Goal: Check status: Check status

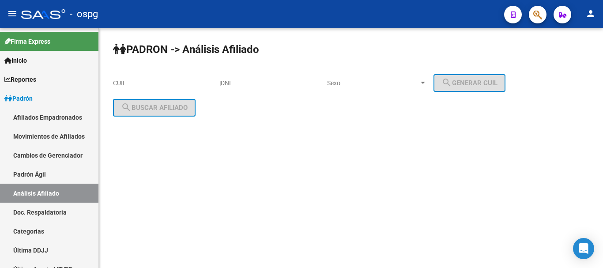
click at [133, 83] on input "CUIL" at bounding box center [163, 83] width 100 height 8
paste input "20-23358604-9"
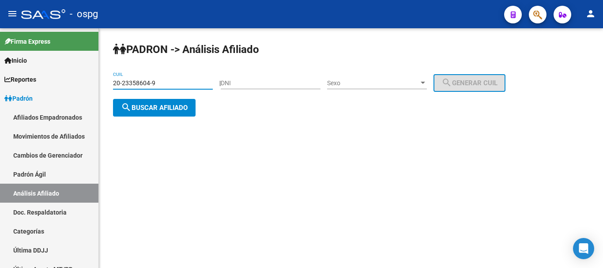
type input "20-23358604-9"
click at [156, 108] on span "search Buscar afiliado" at bounding box center [154, 108] width 67 height 8
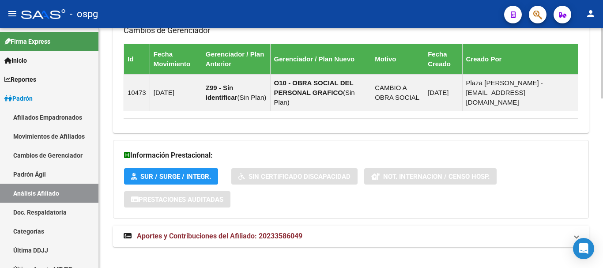
click at [278, 226] on mat-expansion-panel-header "Aportes y Contribuciones del Afiliado: 20233586049" at bounding box center [351, 236] width 476 height 21
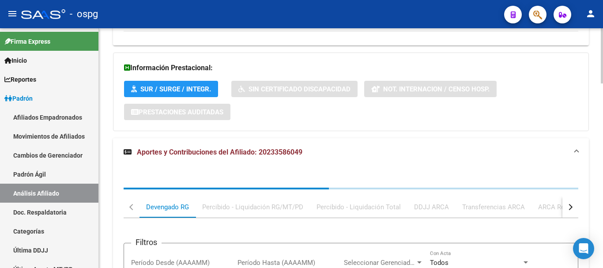
scroll to position [711, 0]
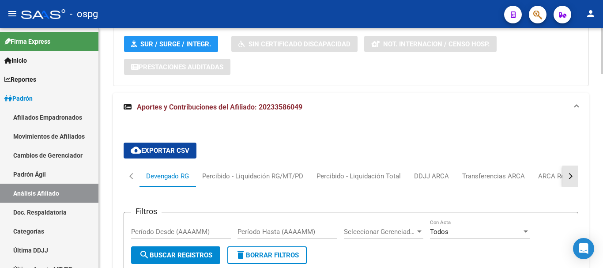
click at [574, 166] on button "button" at bounding box center [570, 175] width 16 height 21
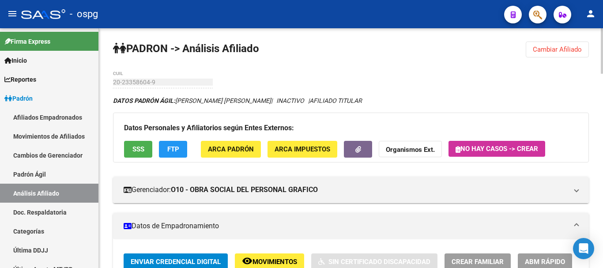
scroll to position [0, 0]
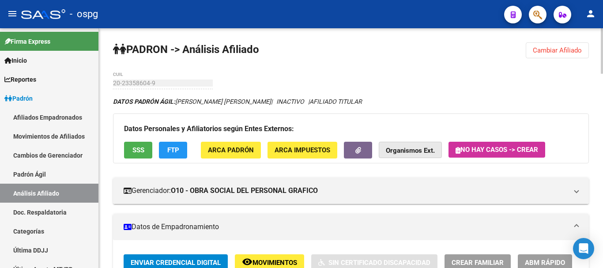
click at [412, 148] on strong "Organismos Ext." at bounding box center [410, 151] width 49 height 8
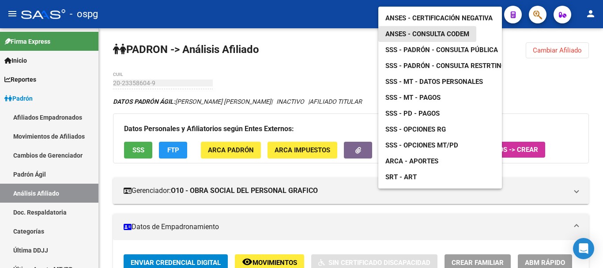
click at [462, 30] on span "ANSES - Consulta CODEM" at bounding box center [427, 34] width 84 height 8
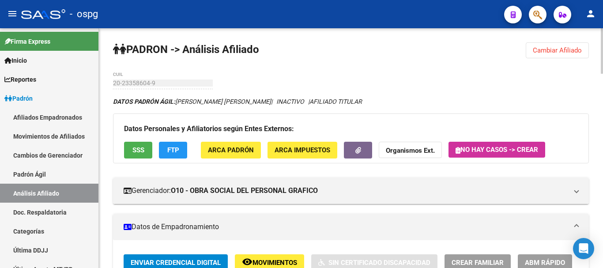
click at [359, 218] on mat-expansion-panel-header "Datos de Empadronamiento" at bounding box center [351, 227] width 476 height 26
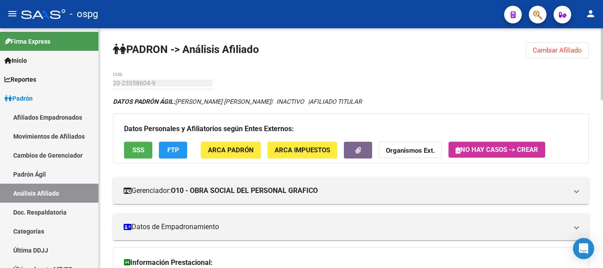
click at [563, 54] on button "Cambiar Afiliado" at bounding box center [557, 50] width 63 height 16
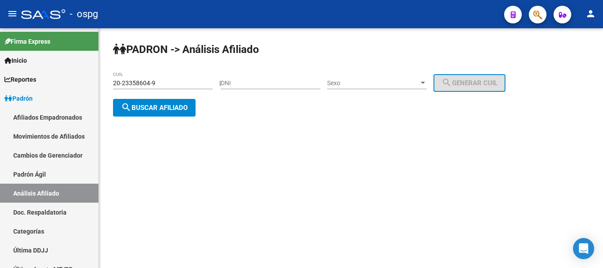
click at [154, 107] on span "search Buscar afiliado" at bounding box center [154, 108] width 67 height 8
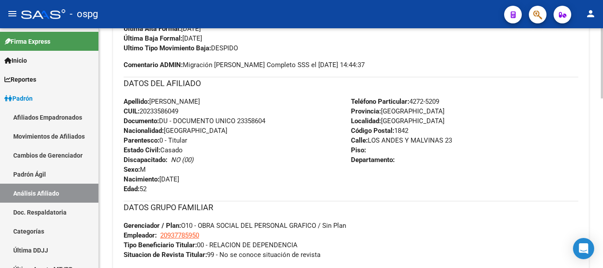
scroll to position [132, 0]
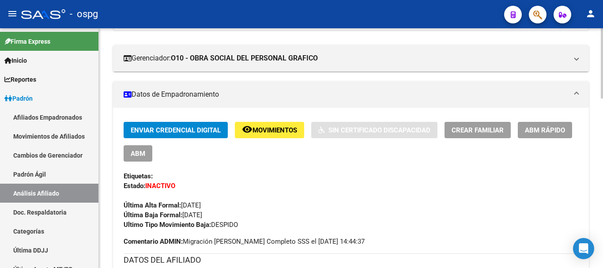
click at [549, 131] on span "ABM Rápido" at bounding box center [545, 130] width 40 height 8
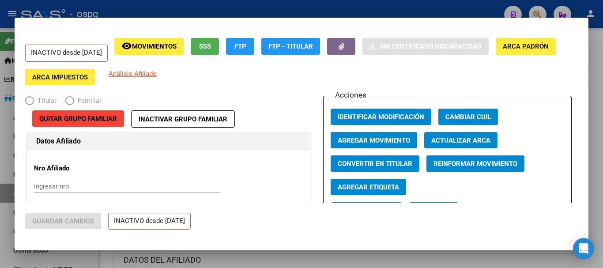
radio input "true"
type input "20-93778595-0"
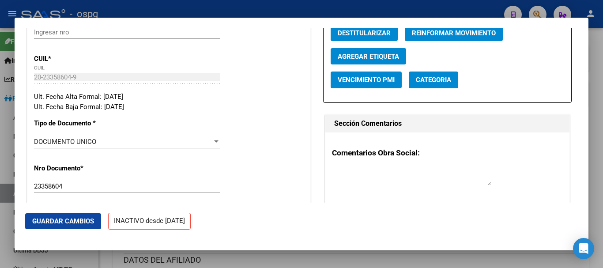
scroll to position [0, 0]
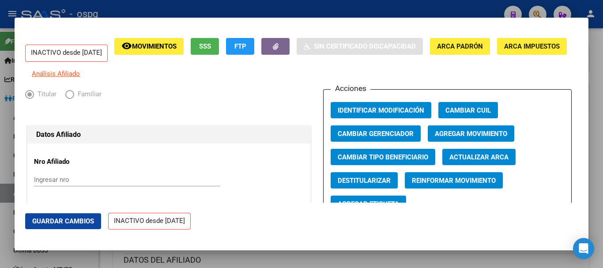
click at [488, 137] on span "Agregar Movimiento" at bounding box center [471, 134] width 72 height 8
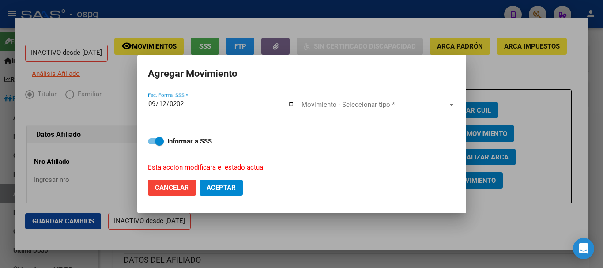
type input "[DATE]"
click at [330, 107] on span "Movimiento - Seleccionar tipo *" at bounding box center [374, 105] width 146 height 8
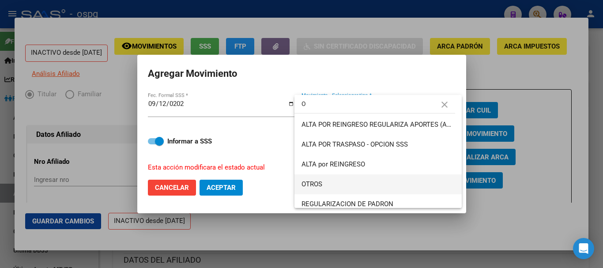
type input "O"
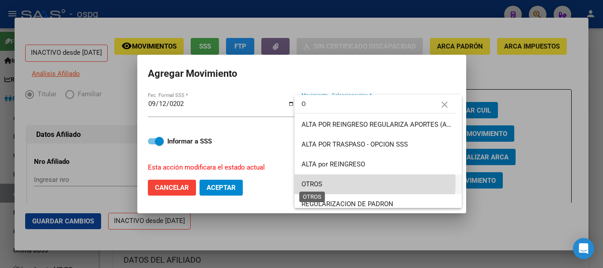
click at [321, 183] on span "OTROS" at bounding box center [311, 184] width 21 height 8
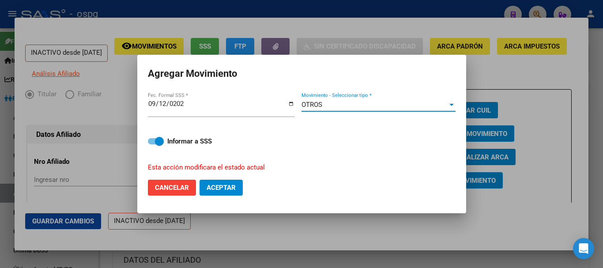
click at [228, 190] on span "Aceptar" at bounding box center [221, 188] width 29 height 8
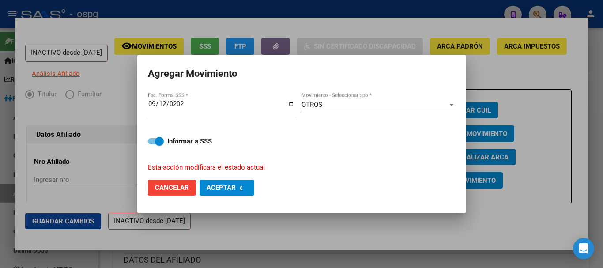
checkbox input "false"
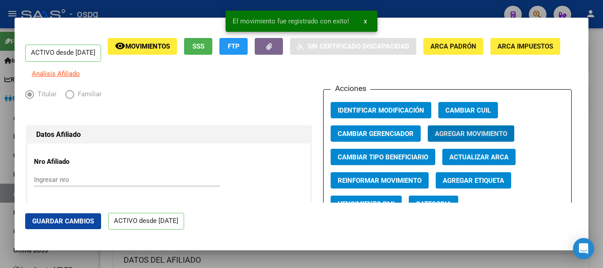
scroll to position [44, 0]
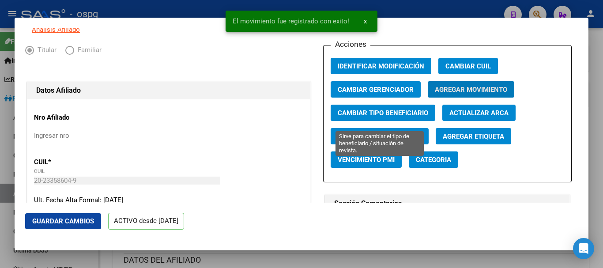
click at [405, 117] on span "Cambiar Tipo Beneficiario" at bounding box center [383, 113] width 90 height 8
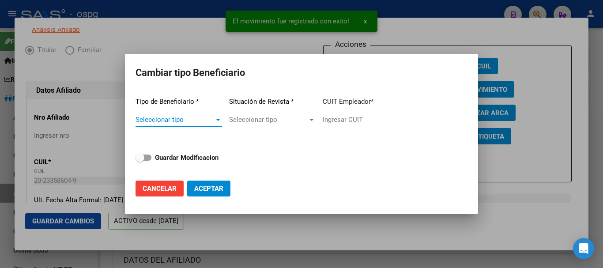
click at [204, 121] on span "Seleccionar tipo" at bounding box center [174, 120] width 79 height 8
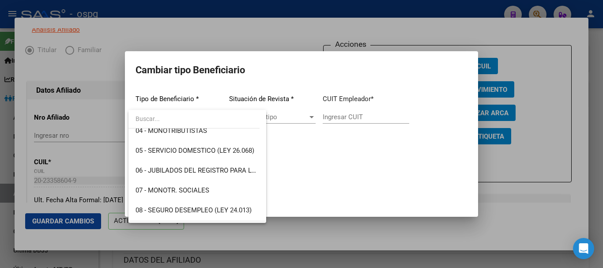
scroll to position [132, 0]
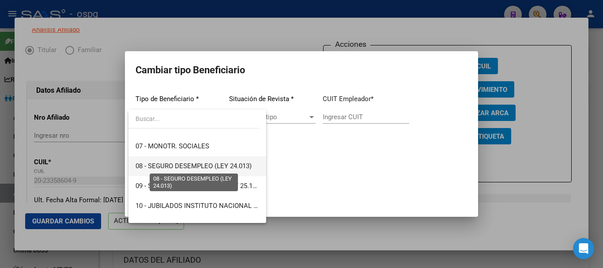
click at [216, 169] on span "08 - SEGURO DESEMPLEO (LEY 24.013)" at bounding box center [193, 166] width 116 height 8
type input "33-63761744-9"
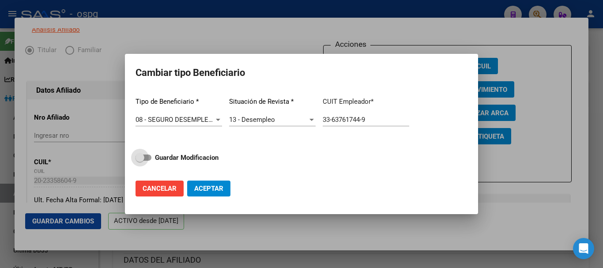
click at [206, 155] on strong "Guardar Modificacion" at bounding box center [187, 158] width 64 height 8
click at [140, 161] on input "Guardar Modificacion" at bounding box center [139, 161] width 0 height 0
checkbox input "true"
click at [219, 187] on span "Aceptar" at bounding box center [208, 188] width 29 height 8
type input "33-63761744-9"
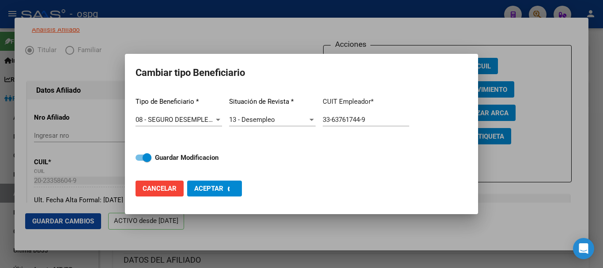
checkbox input "false"
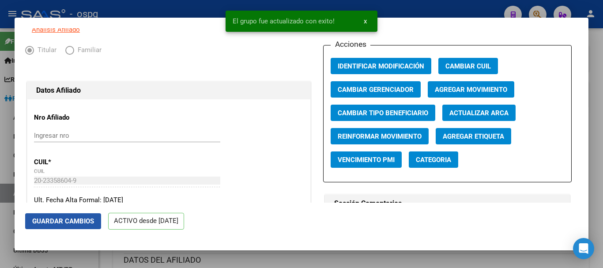
click at [41, 220] on span "Guardar Cambios" at bounding box center [63, 221] width 62 height 8
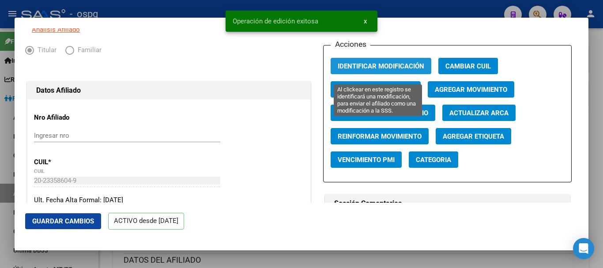
click at [406, 70] on span "Identificar Modificación" at bounding box center [381, 66] width 86 height 8
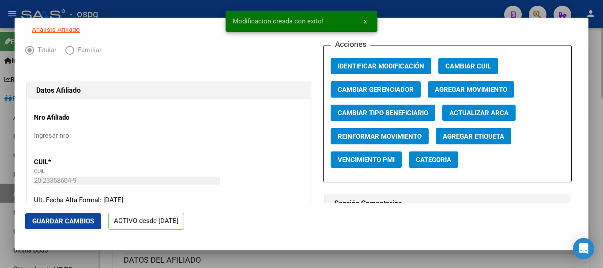
click at [594, 64] on div at bounding box center [301, 134] width 603 height 268
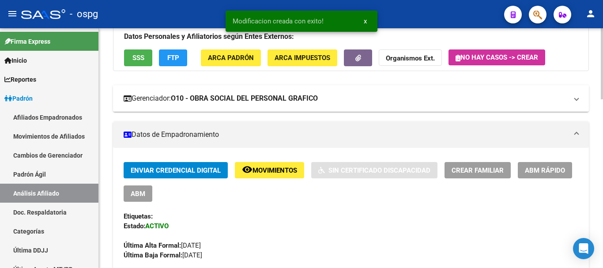
scroll to position [0, 0]
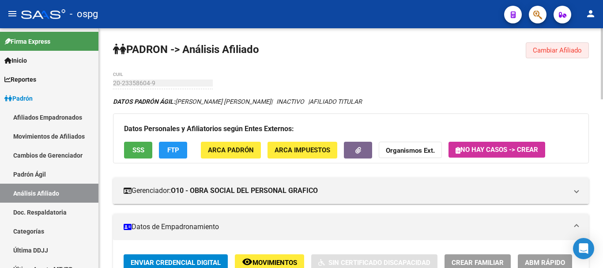
drag, startPoint x: 562, startPoint y: 43, endPoint x: 216, endPoint y: 83, distance: 348.3
drag, startPoint x: 559, startPoint y: 53, endPoint x: 220, endPoint y: 56, distance: 339.4
click at [559, 52] on span "Cambiar Afiliado" at bounding box center [557, 50] width 49 height 8
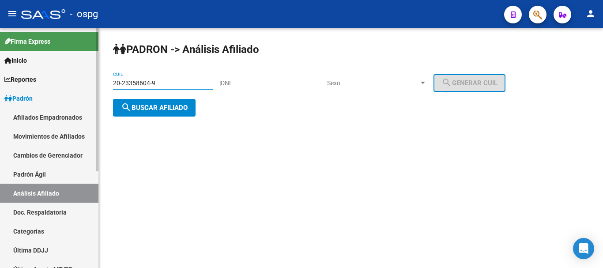
drag, startPoint x: 170, startPoint y: 84, endPoint x: 53, endPoint y: 82, distance: 117.4
click at [49, 82] on mat-sidenav-container "Firma Express Inicio Calendario SSS Instructivos Contacto OS Reportes Ingresos …" at bounding box center [301, 148] width 603 height 240
paste input "7-36149394-5"
type input "27-36149394-5"
click at [162, 110] on span "search Buscar afiliado" at bounding box center [154, 108] width 67 height 8
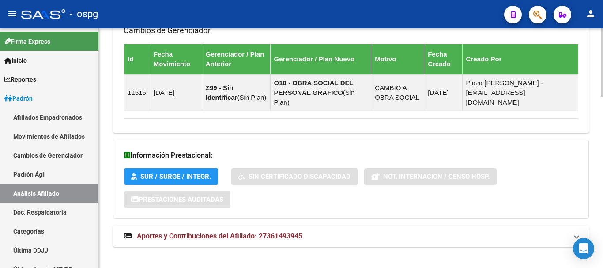
drag, startPoint x: 202, startPoint y: 226, endPoint x: 376, endPoint y: 193, distance: 177.9
click at [202, 232] on span "Aportes y Contribuciones del Afiliado: 27361493945" at bounding box center [219, 236] width 165 height 8
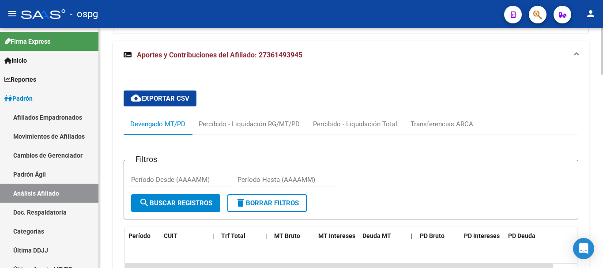
scroll to position [783, 0]
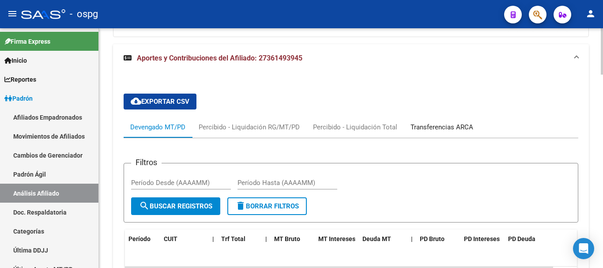
click at [448, 122] on div "Transferencias ARCA" at bounding box center [441, 127] width 63 height 10
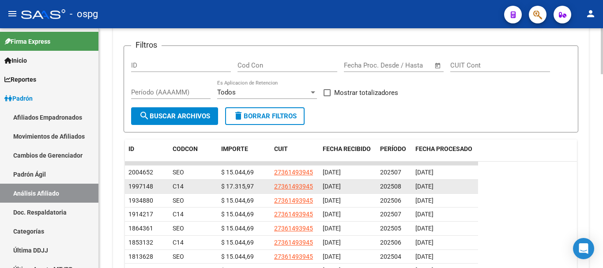
scroll to position [915, 0]
